Goal: Task Accomplishment & Management: Use online tool/utility

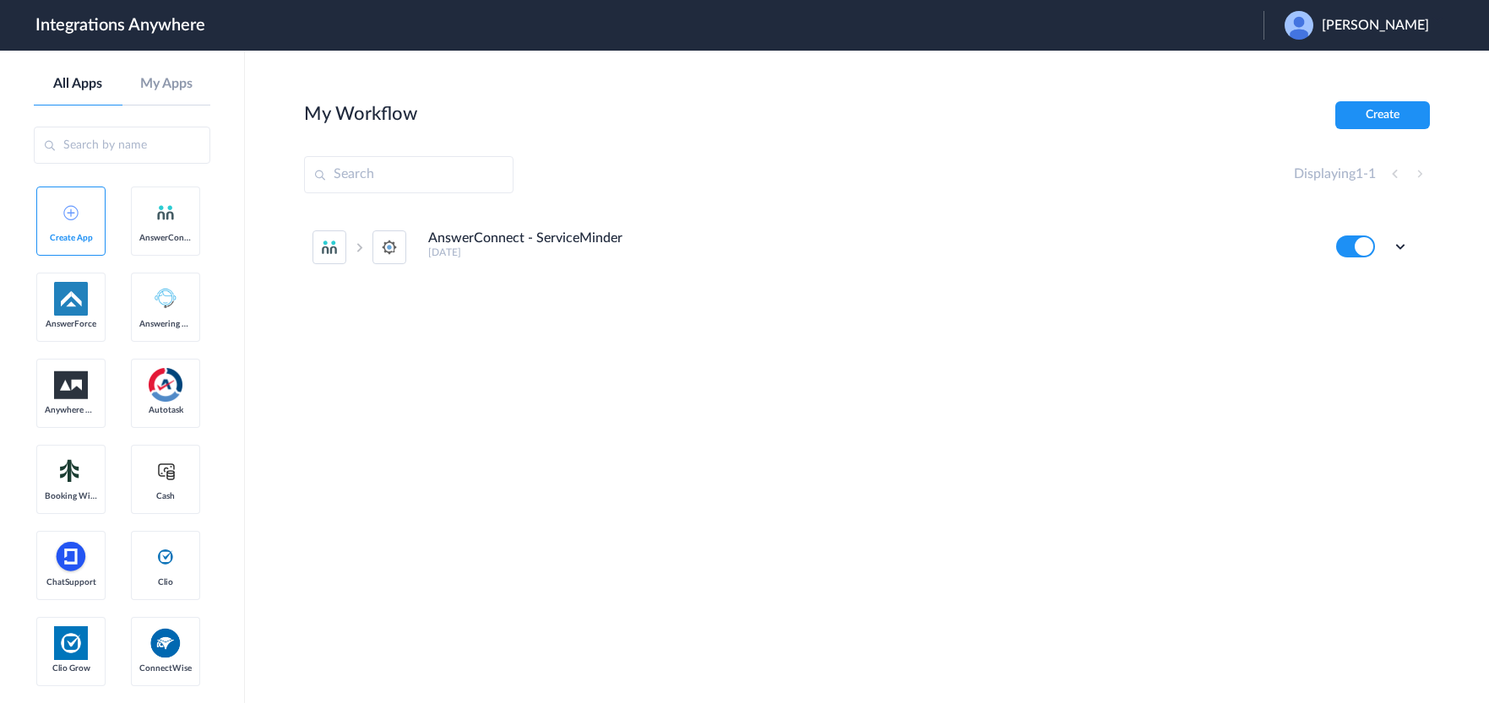
click at [1350, 29] on span "[PERSON_NAME]" at bounding box center [1374, 26] width 107 height 16
click at [1310, 68] on link "Logout" at bounding box center [1293, 68] width 35 height 12
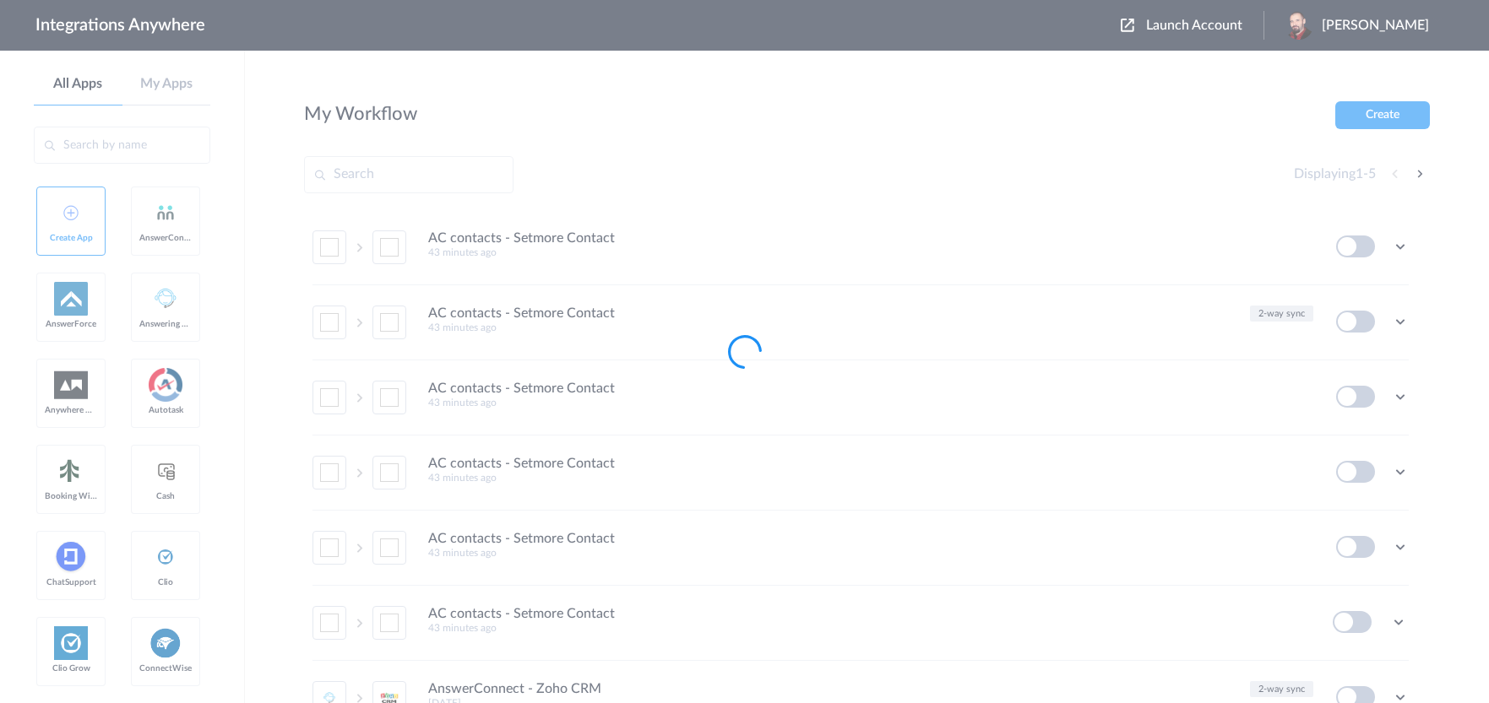
click at [1218, 32] on div at bounding box center [744, 351] width 1489 height 703
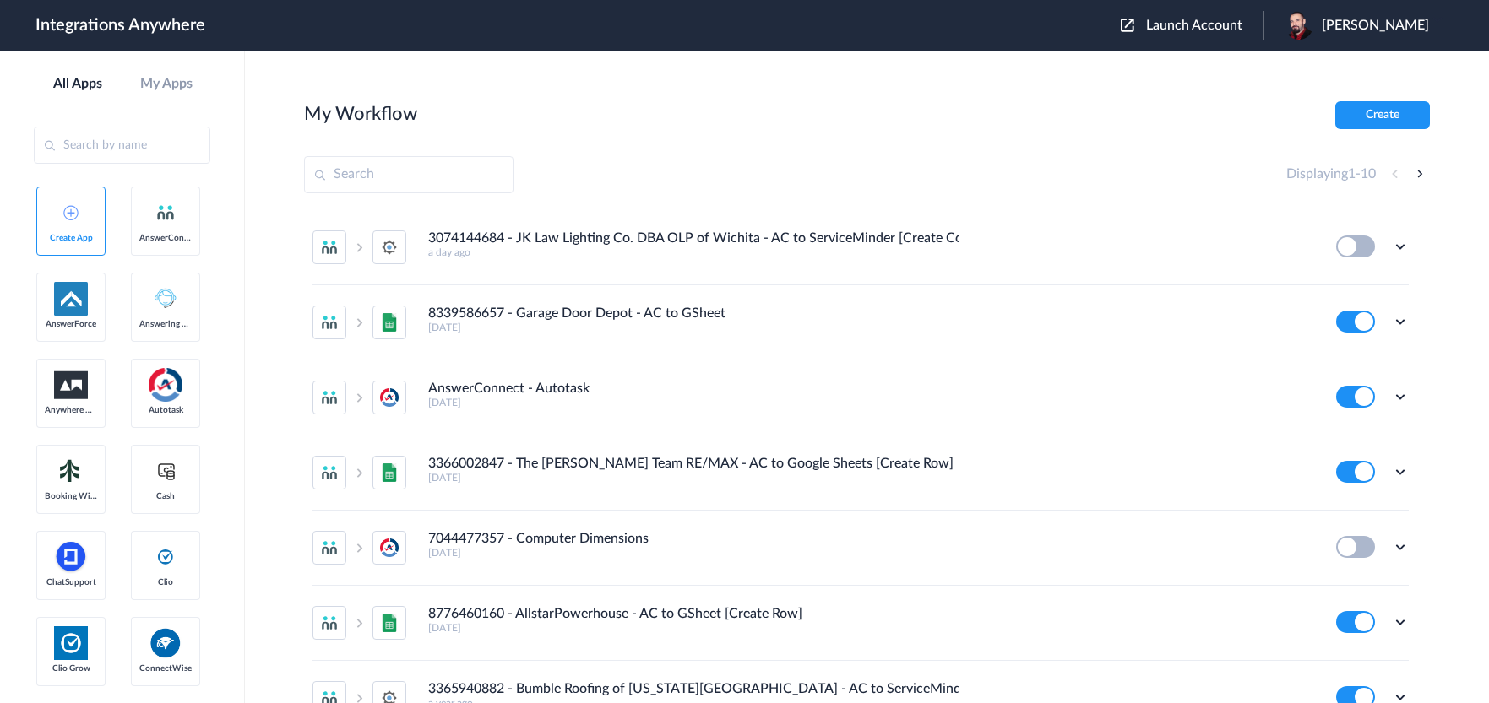
click at [1218, 24] on span "Launch Account" at bounding box center [1194, 26] width 96 height 14
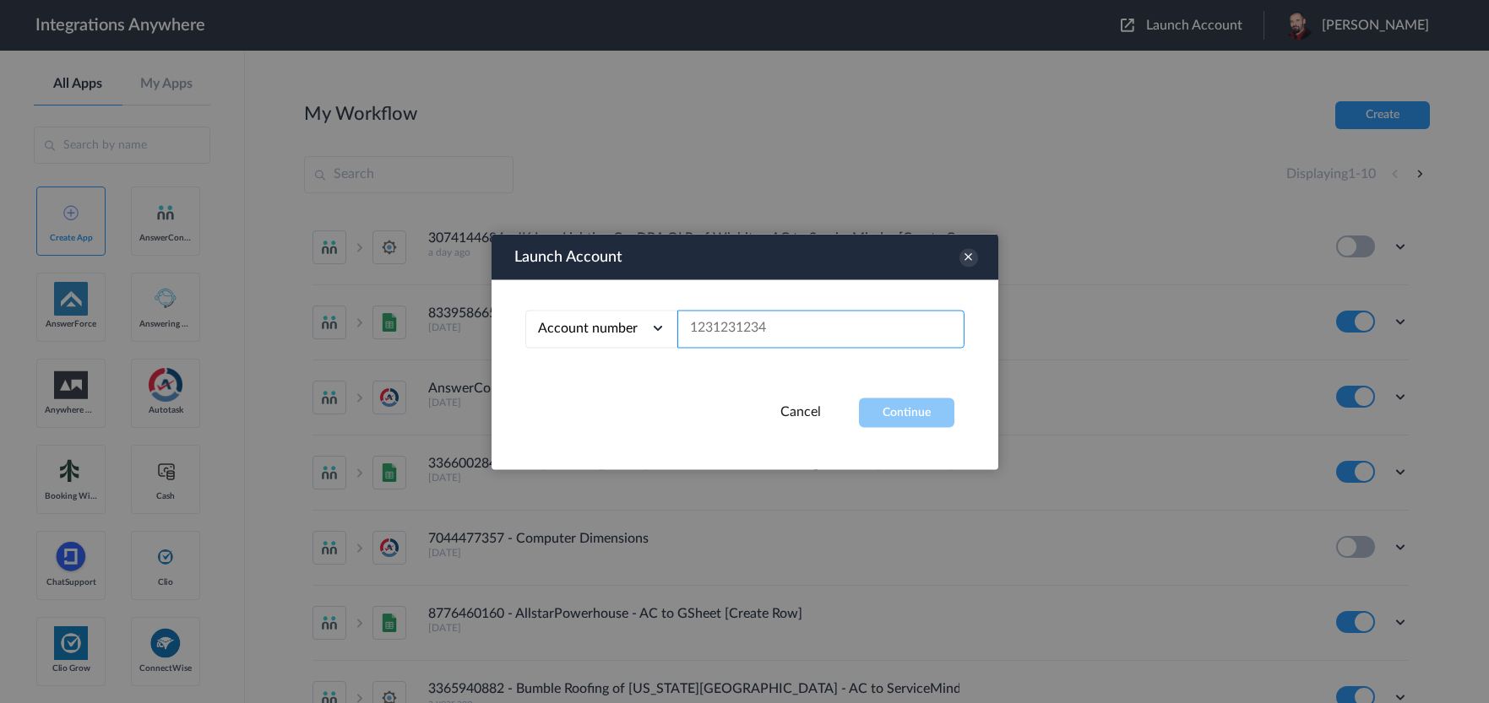
click at [771, 331] on input "text" at bounding box center [820, 329] width 287 height 38
paste input "9843191315"
type input "9843191315"
click at [906, 405] on button "Continue" at bounding box center [906, 413] width 95 height 30
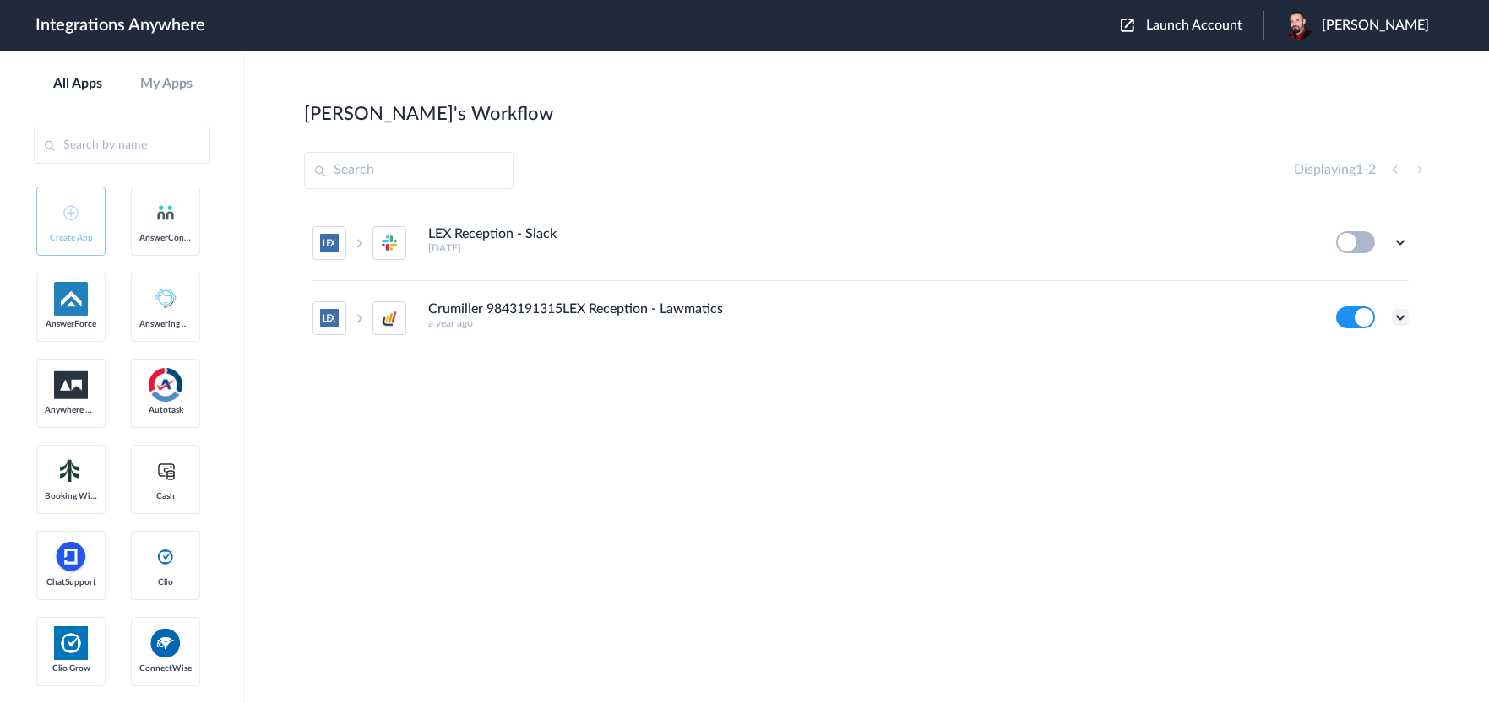
click at [1397, 314] on icon at bounding box center [1400, 317] width 17 height 17
click at [1354, 347] on li "Edit" at bounding box center [1354, 356] width 110 height 31
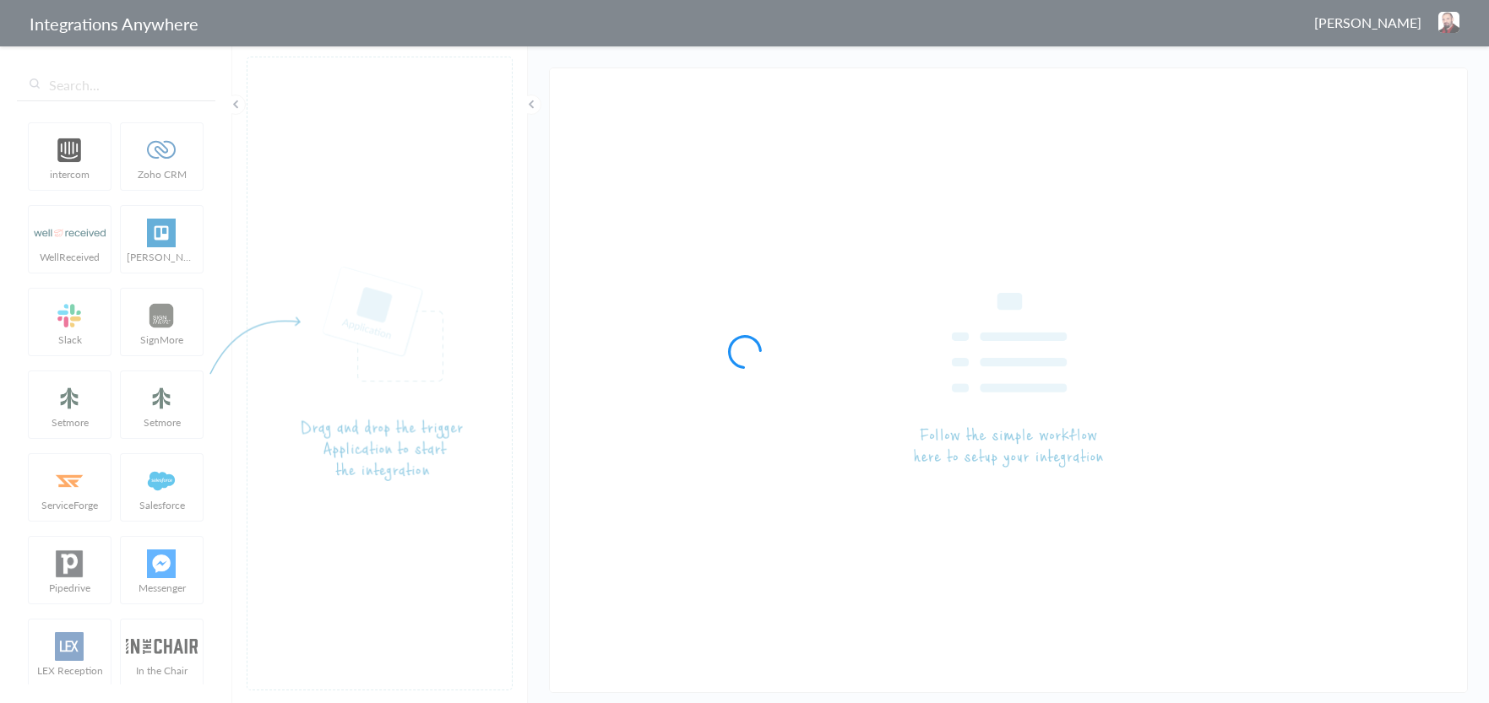
type input "Crumiller 9843191315LEX Reception - Lawmatics"
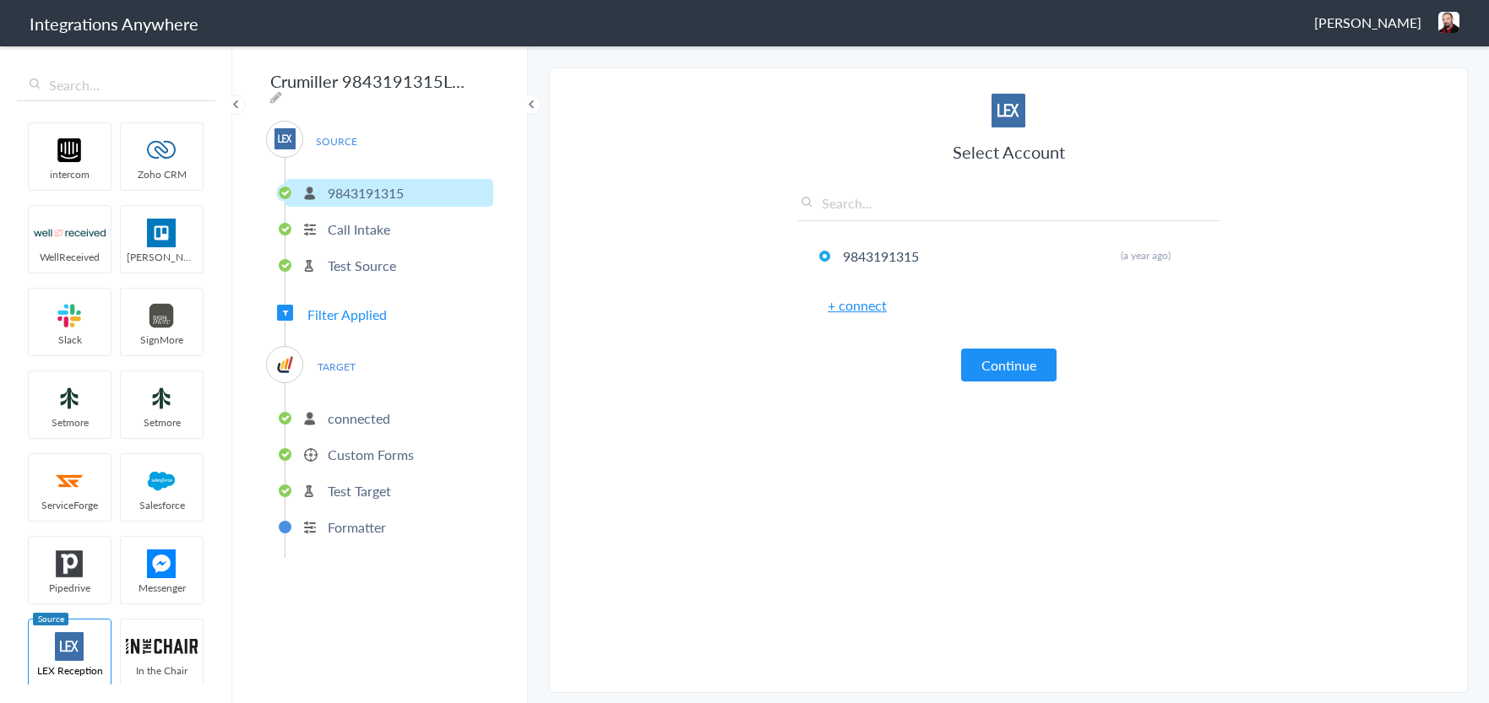
click at [352, 451] on p "Custom Forms" at bounding box center [371, 454] width 86 height 19
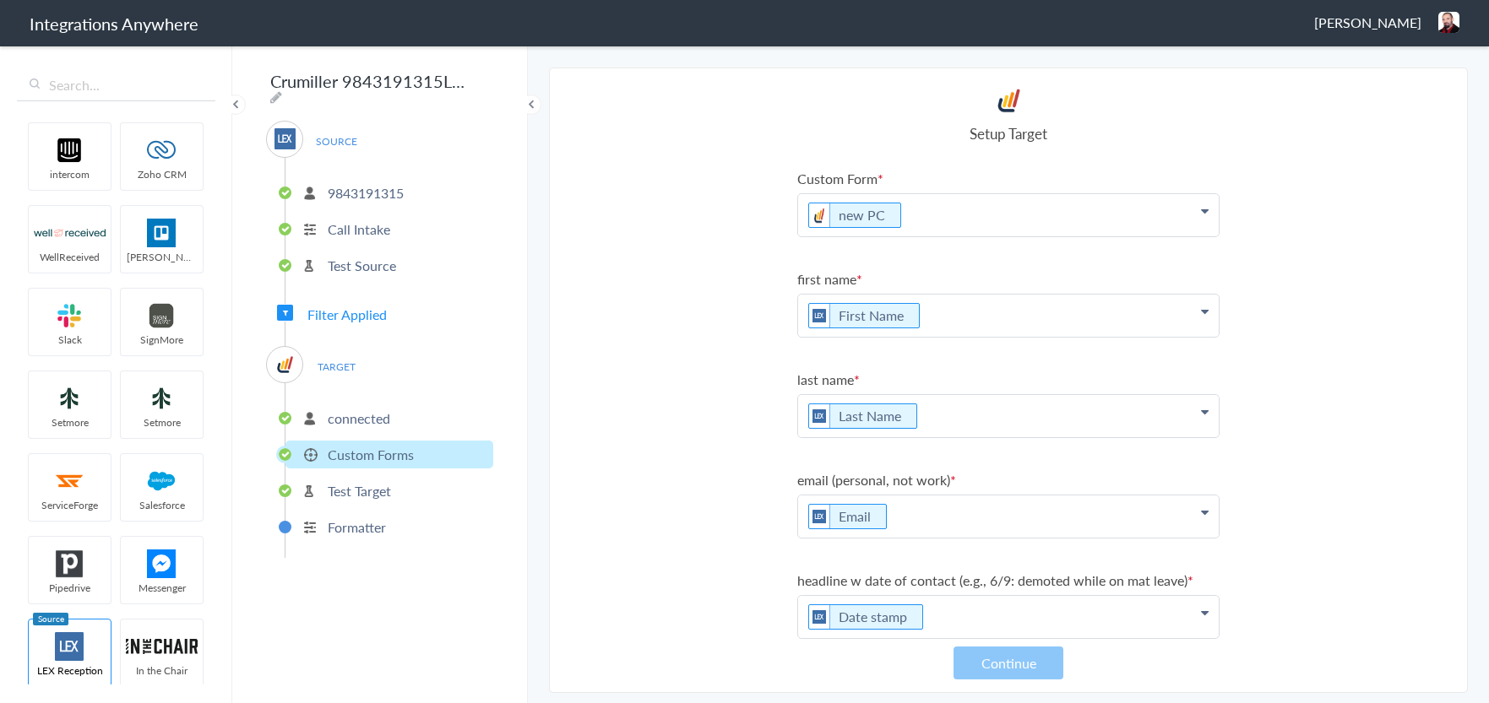
click at [342, 305] on span "Filter Applied" at bounding box center [346, 314] width 79 height 19
